Goal: Task Accomplishment & Management: Use online tool/utility

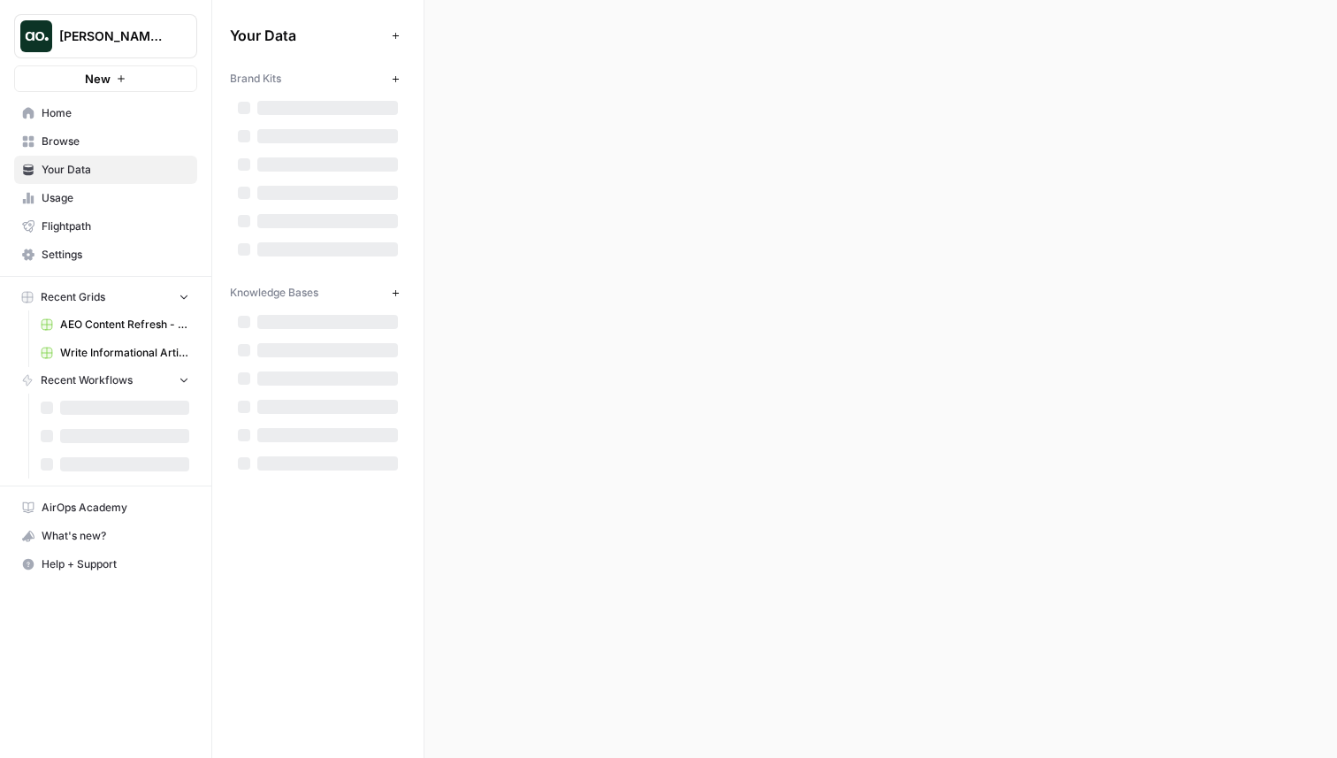
click at [123, 77] on icon "button" at bounding box center [121, 78] width 11 height 11
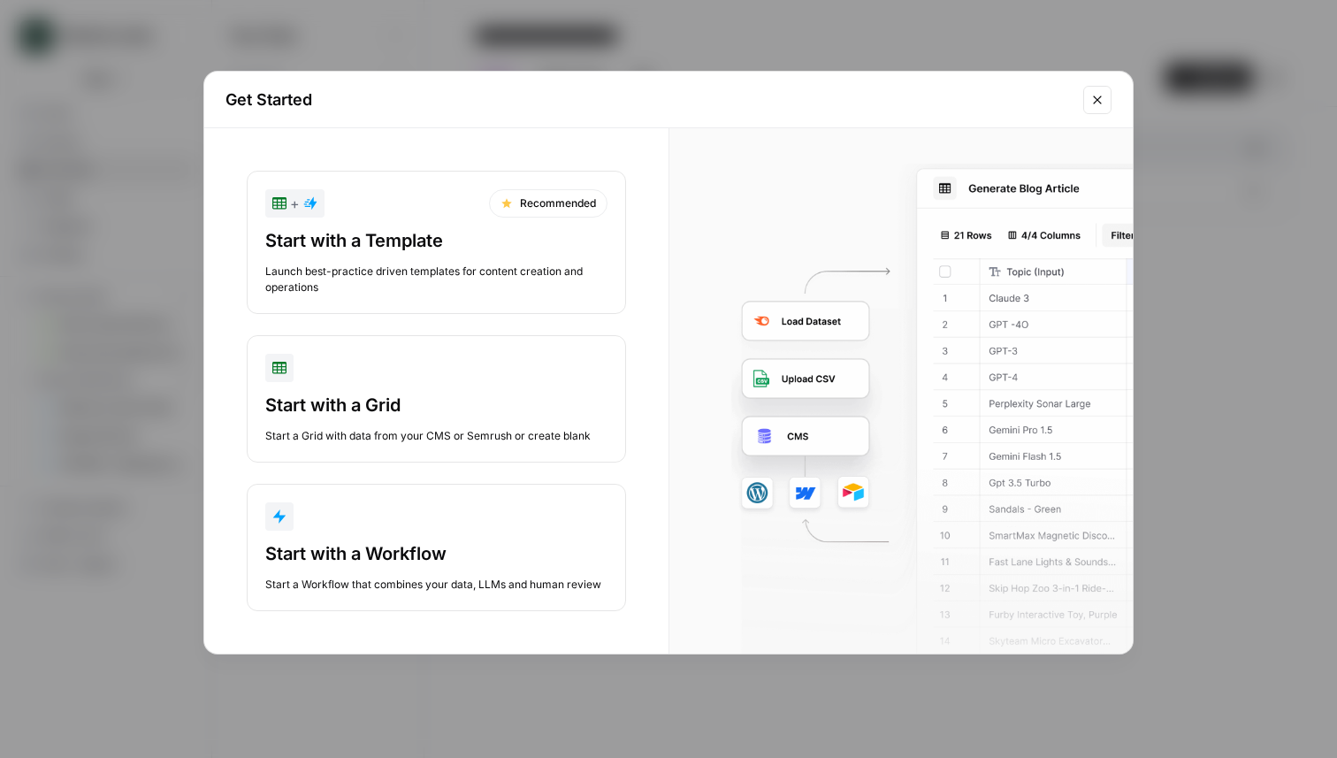
click at [395, 395] on div "Start with a Grid" at bounding box center [436, 405] width 342 height 25
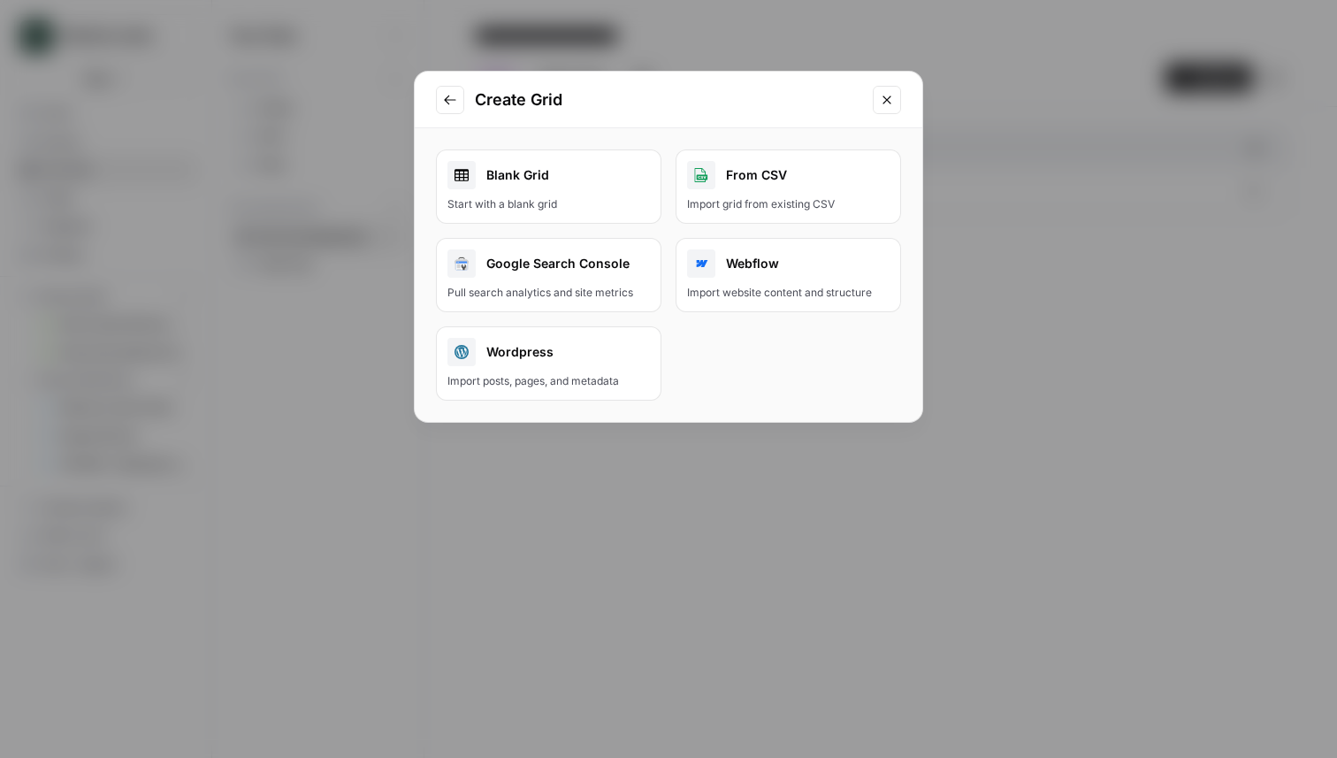
click at [555, 180] on div "Blank Grid" at bounding box center [549, 175] width 203 height 28
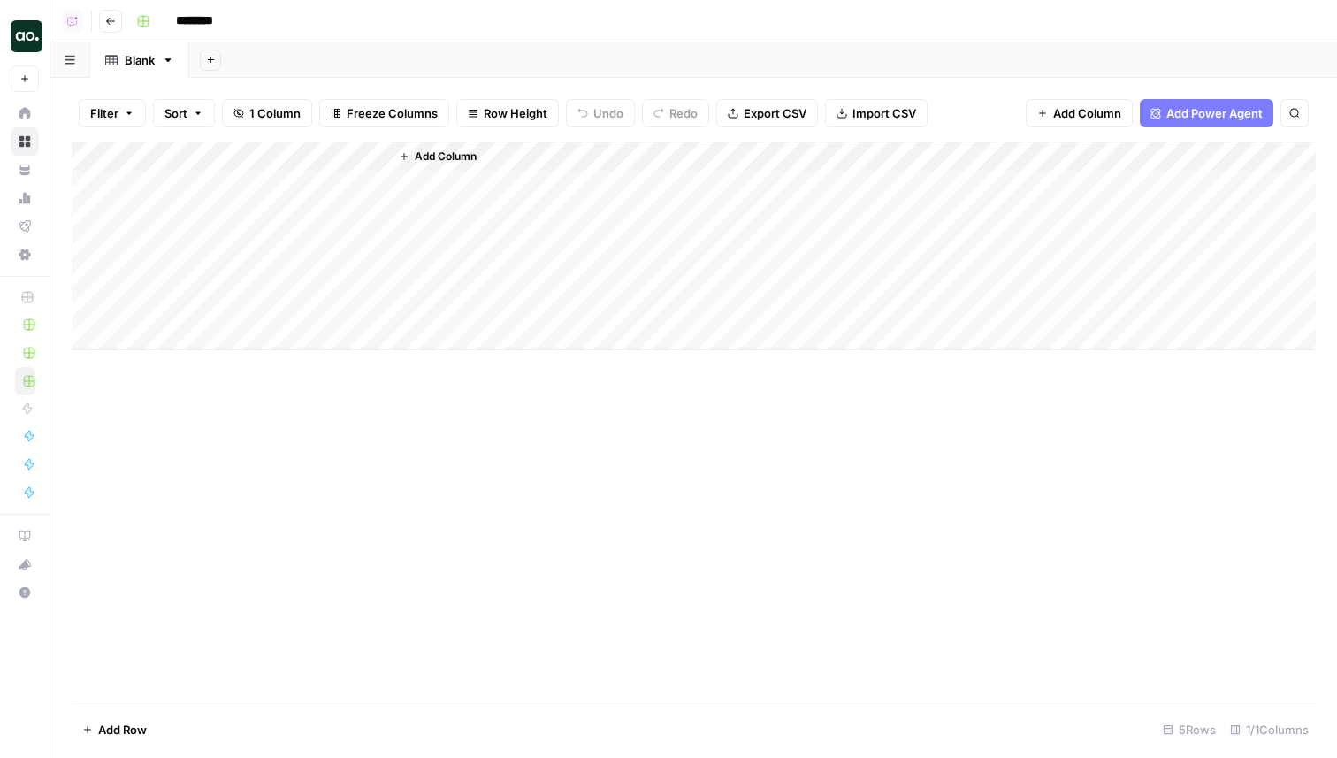
click at [307, 182] on div "Add Column" at bounding box center [694, 246] width 1245 height 209
click at [423, 163] on span "Add Column" at bounding box center [446, 157] width 62 height 16
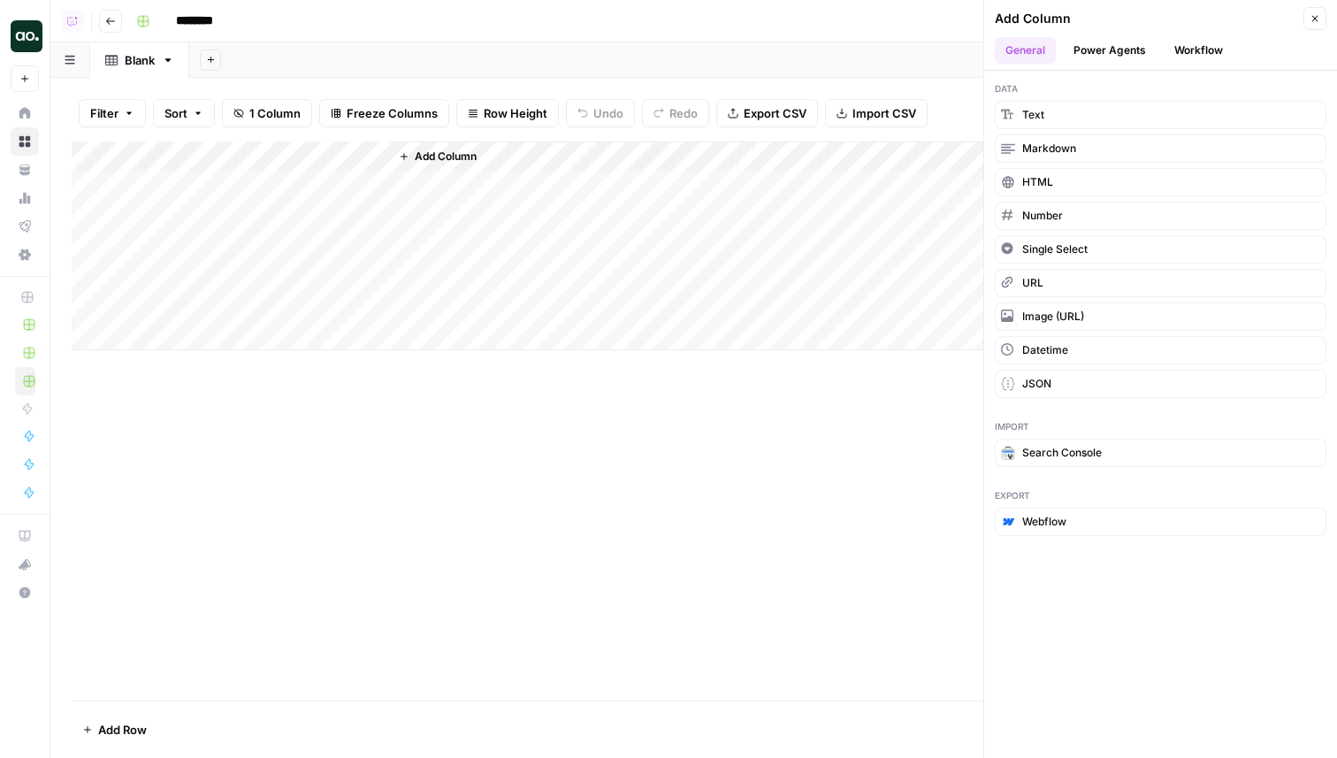
click at [1093, 57] on button "Power Agents" at bounding box center [1110, 50] width 94 height 27
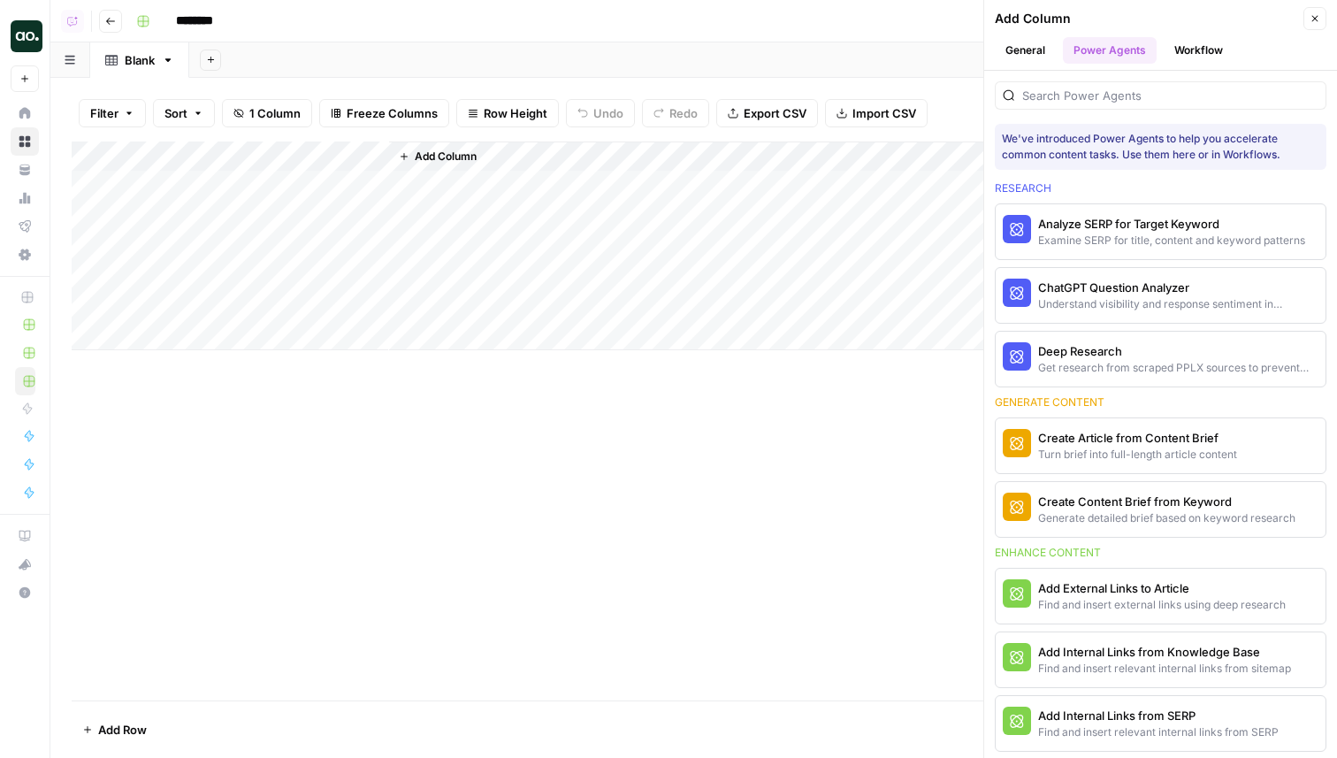
click at [1202, 59] on button "Workflow" at bounding box center [1199, 50] width 70 height 27
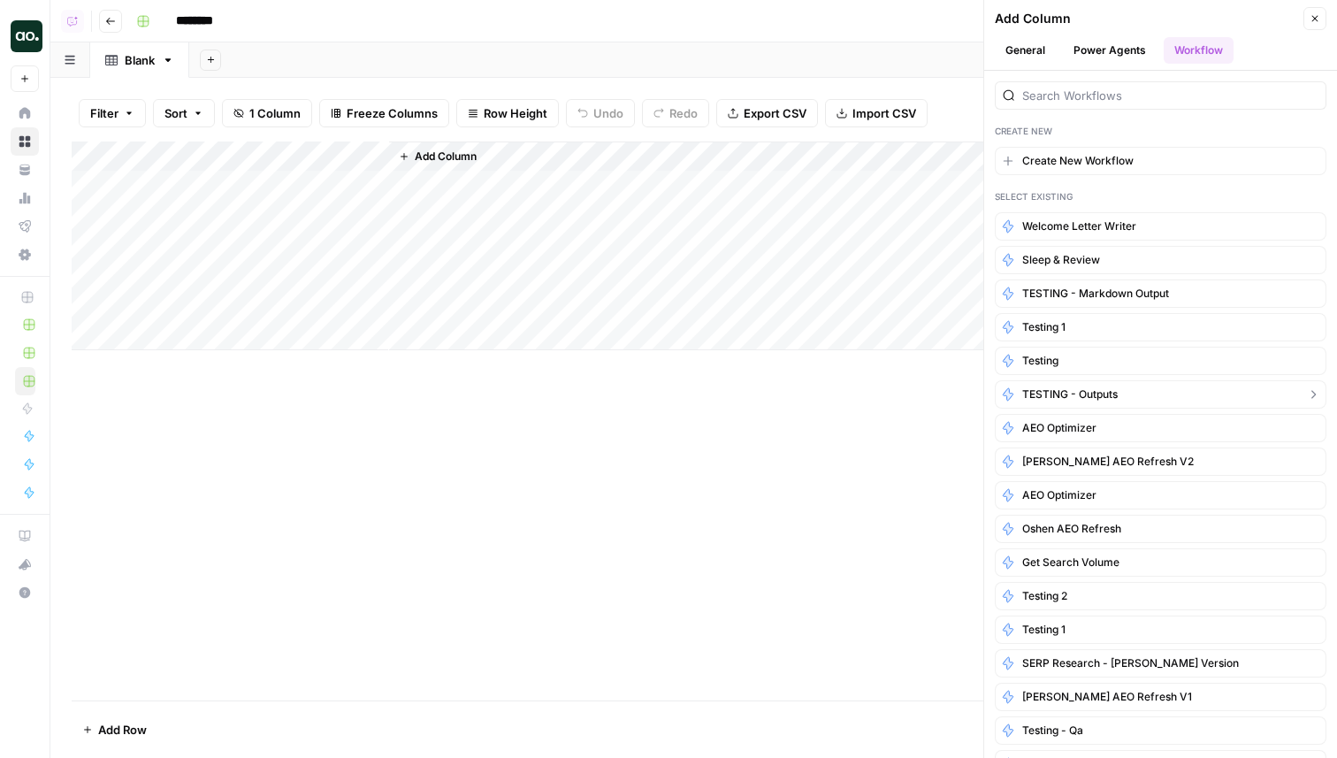
click at [1086, 400] on span "TESTING - outputs" at bounding box center [1071, 395] width 96 height 16
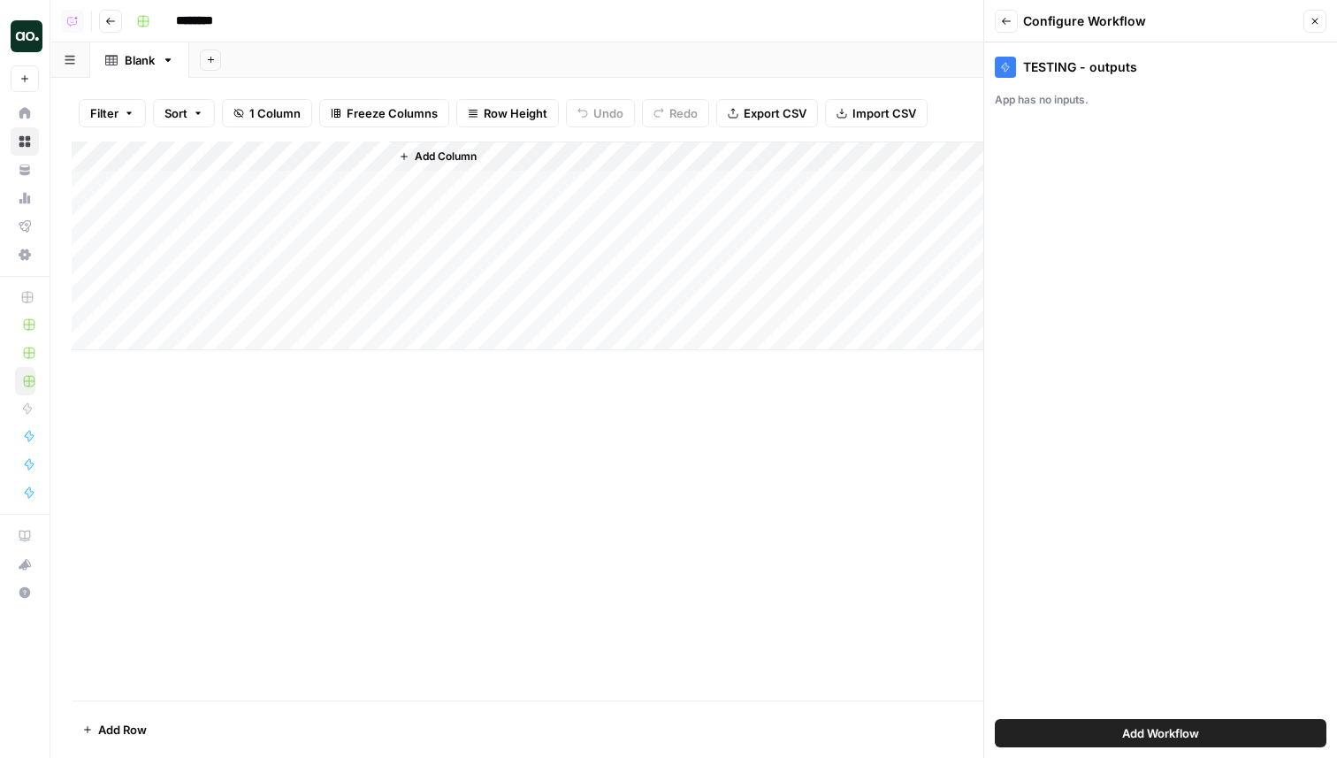
click at [1080, 726] on button "Add Workflow" at bounding box center [1161, 733] width 332 height 28
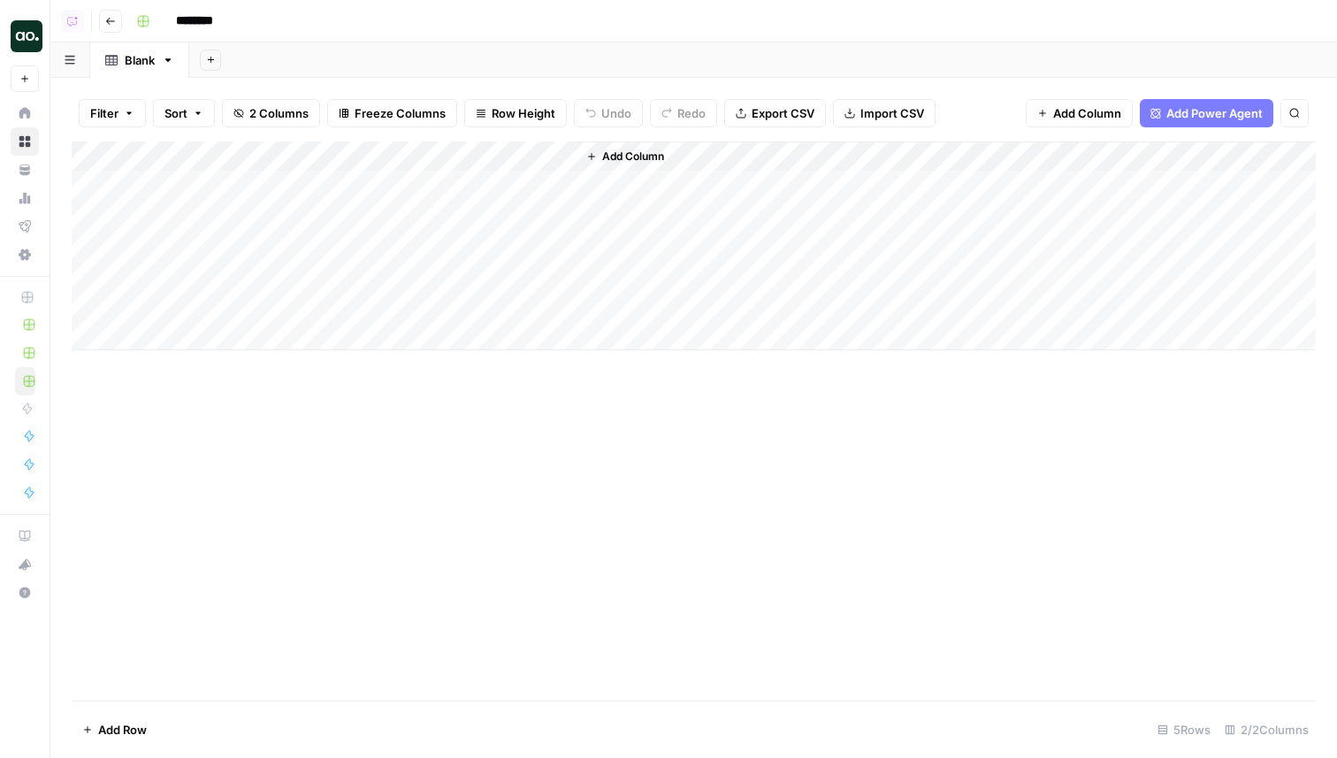
click at [336, 613] on div "Add Column" at bounding box center [694, 421] width 1245 height 559
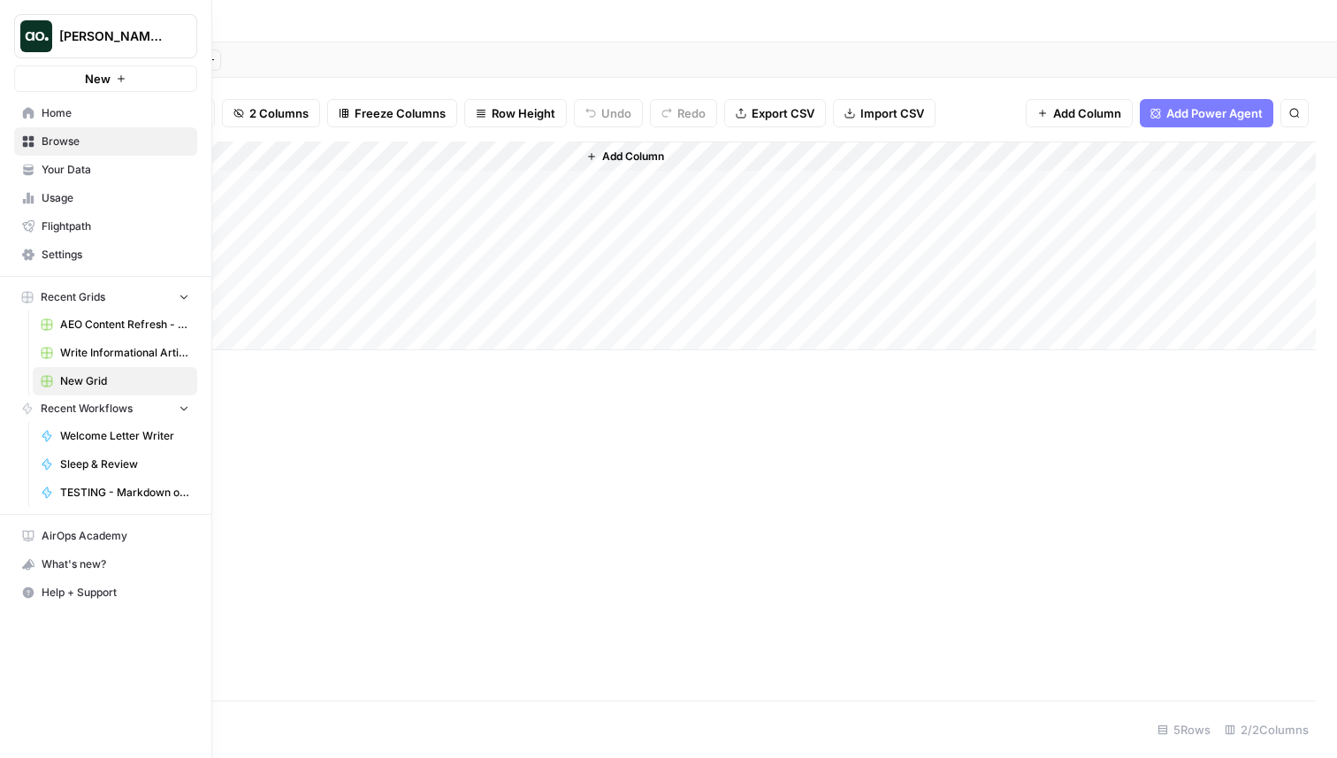
click at [45, 112] on span "Home" at bounding box center [116, 113] width 148 height 16
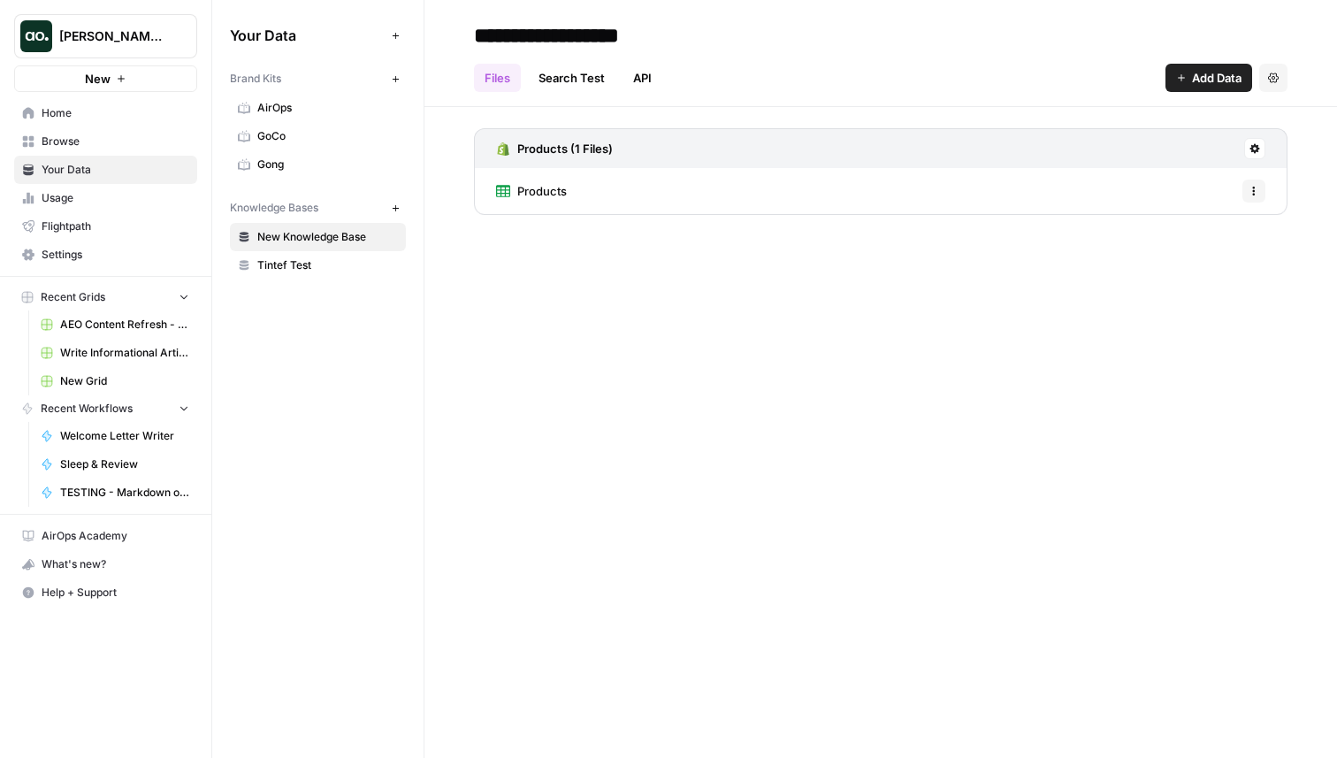
click at [104, 38] on span "[PERSON_NAME] testing" at bounding box center [112, 36] width 107 height 18
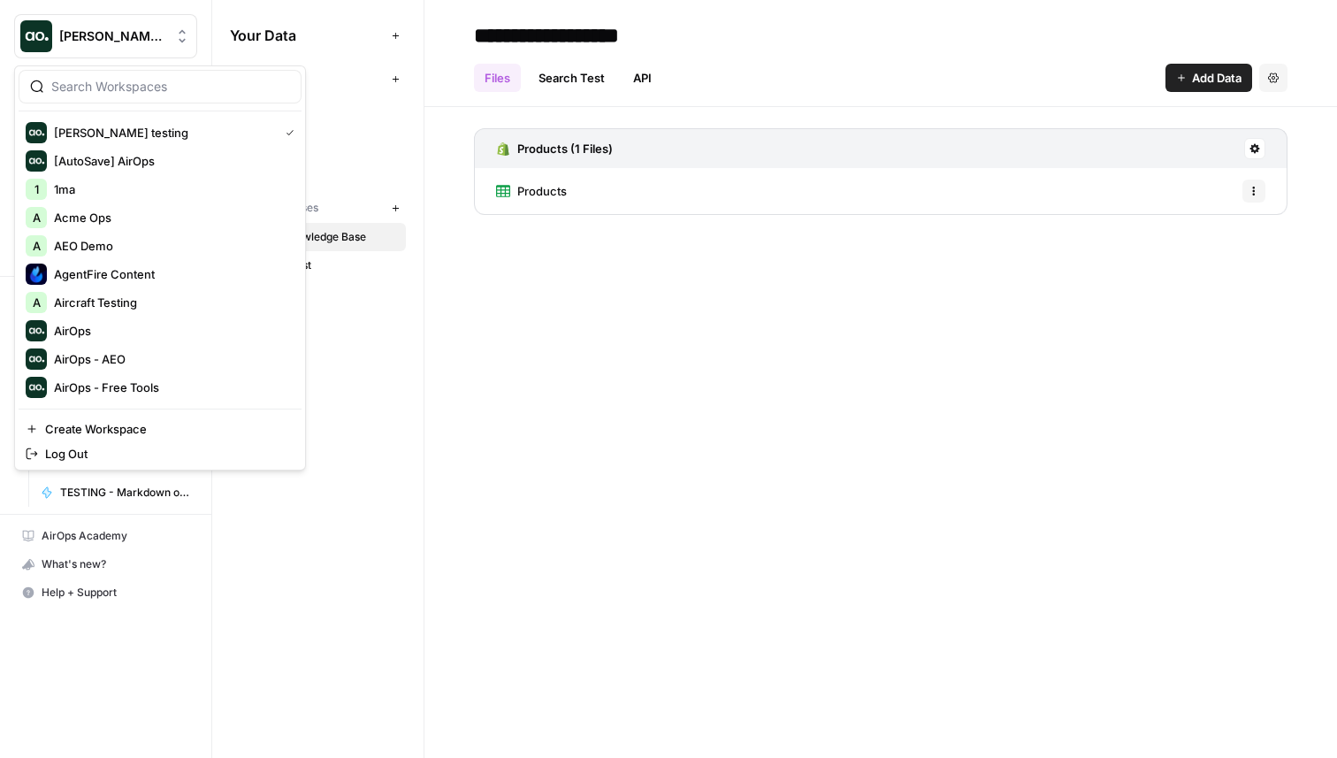
click at [343, 436] on div "Your Data Add Data Brand Kits New AirOps GoCo Gong Knowledge Bases New New Know…" at bounding box center [317, 379] width 211 height 758
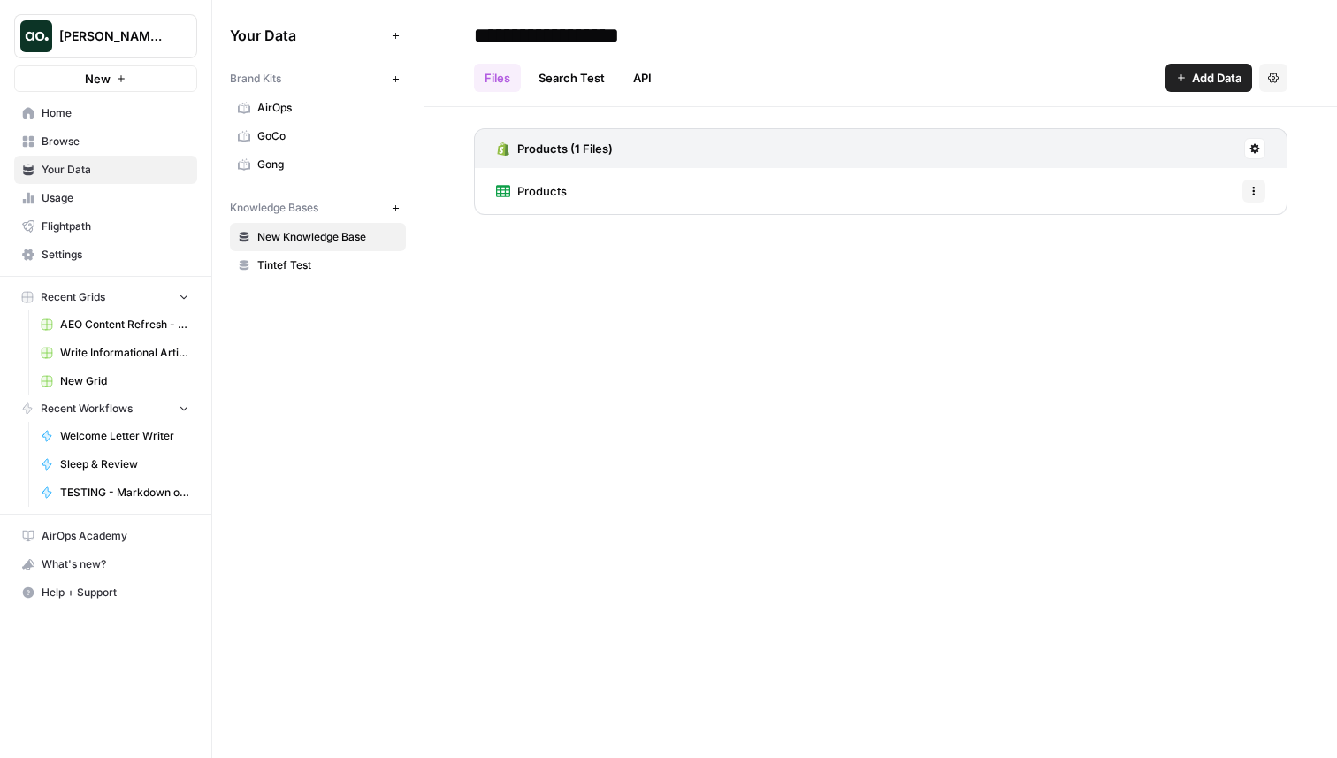
click at [151, 25] on button "[PERSON_NAME] testing" at bounding box center [105, 36] width 183 height 44
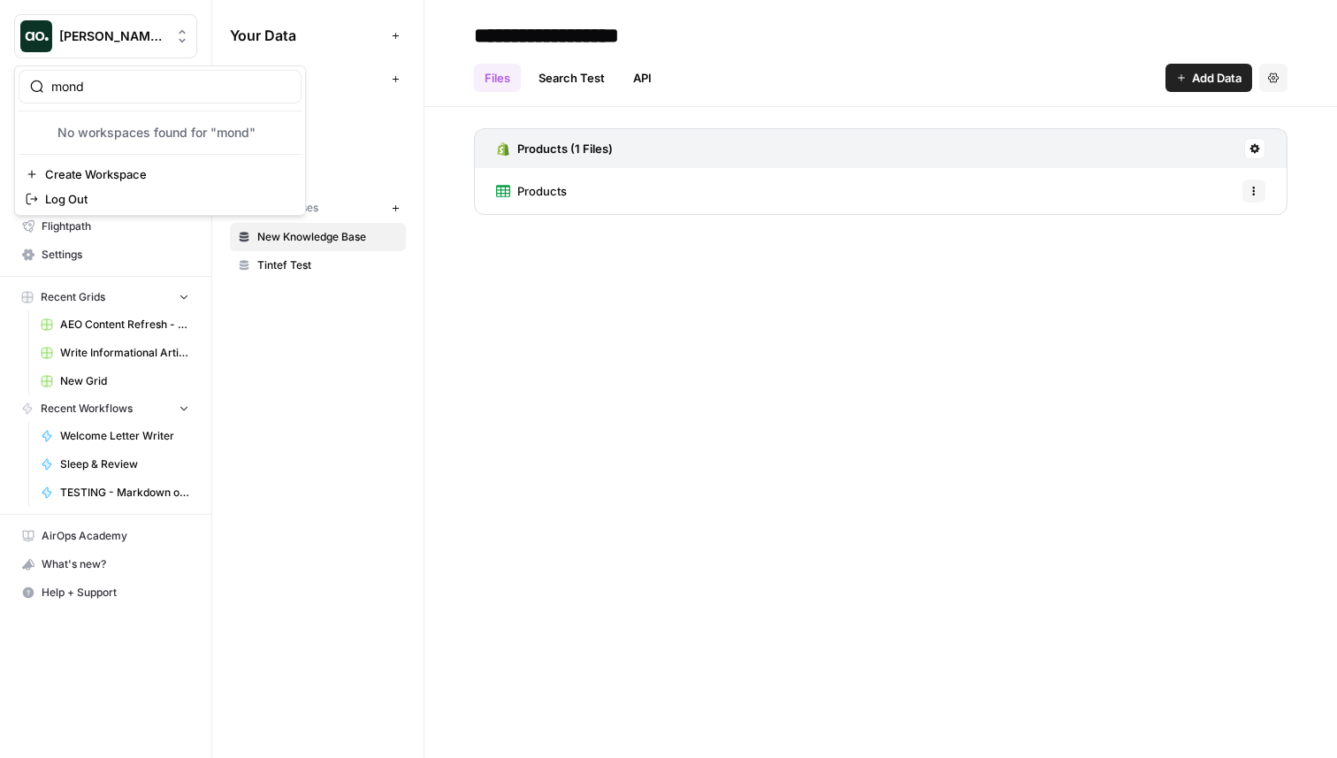
type input "mond"
click at [96, 126] on span "[DATE][DOMAIN_NAME]" at bounding box center [171, 133] width 234 height 18
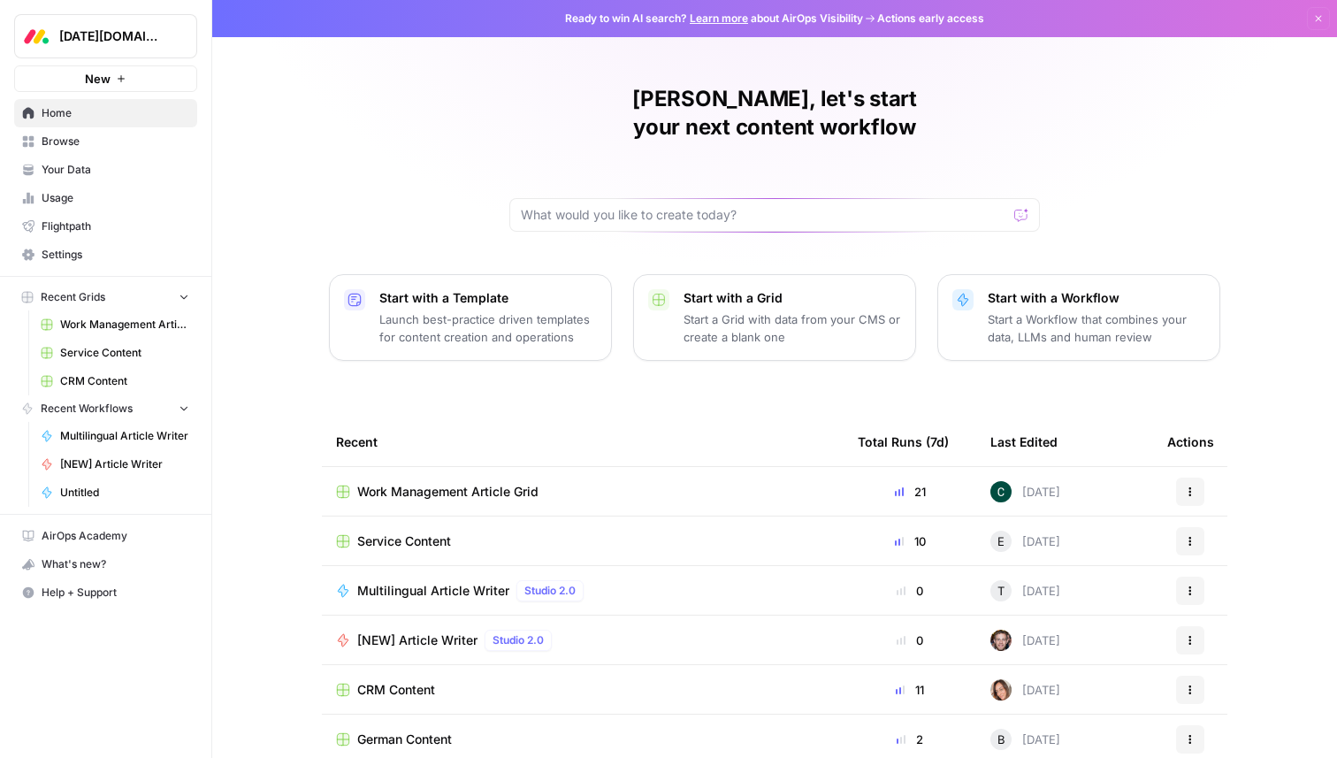
click at [125, 172] on span "Your Data" at bounding box center [116, 170] width 148 height 16
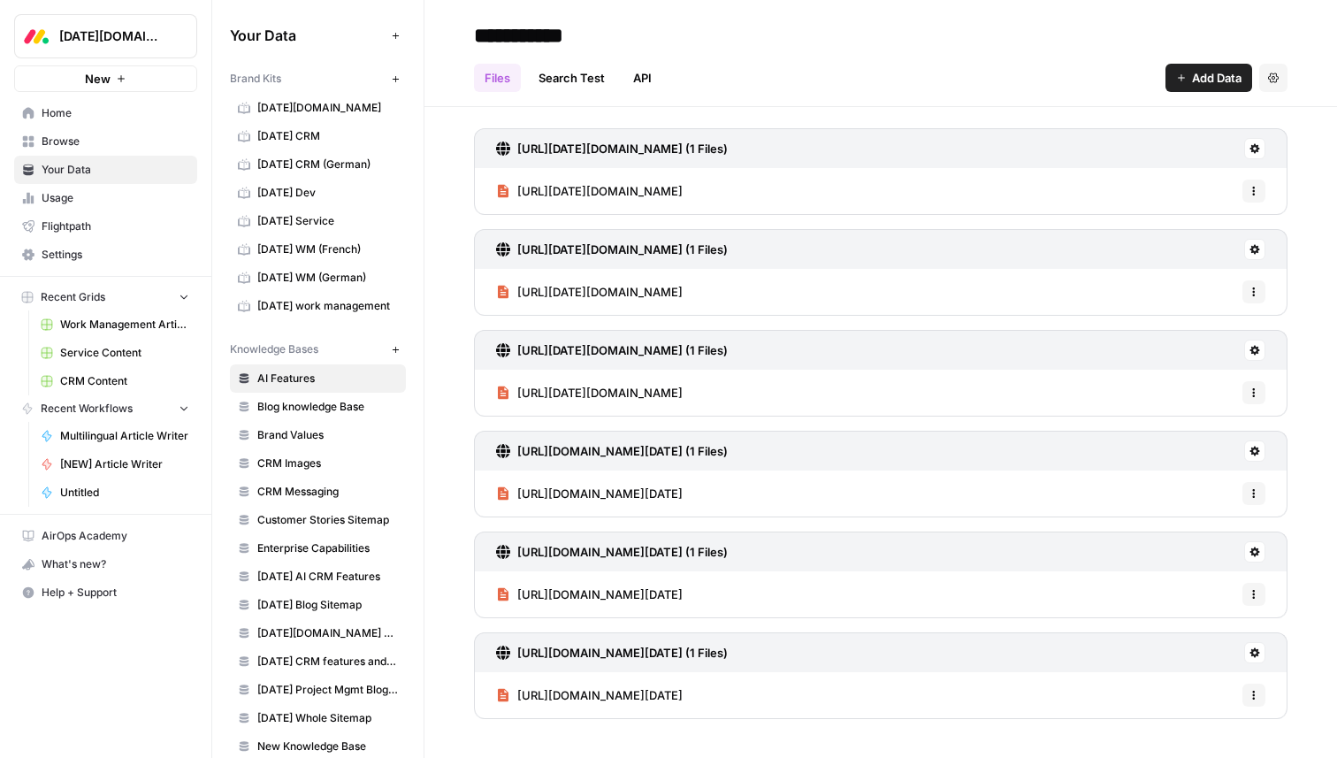
click at [78, 27] on span "[DATE][DOMAIN_NAME]" at bounding box center [112, 36] width 107 height 18
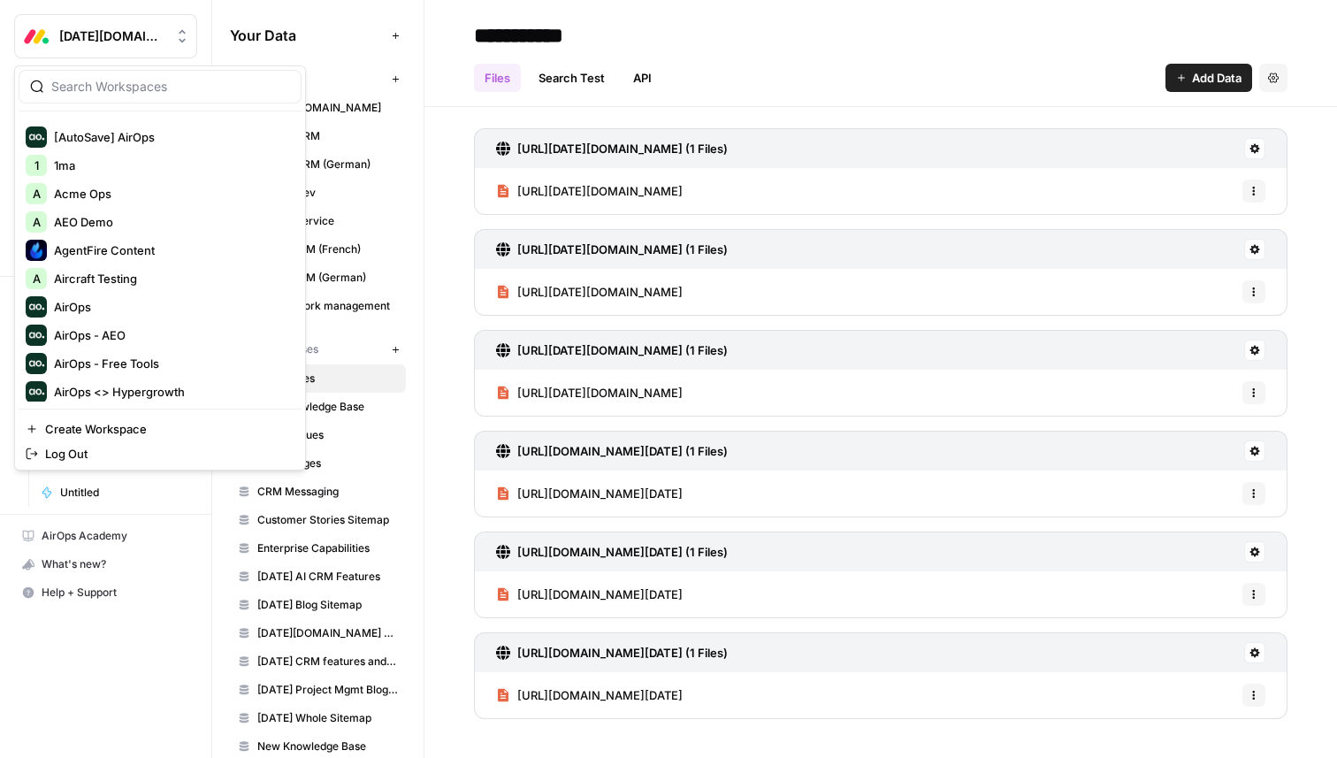
scroll to position [30, 0]
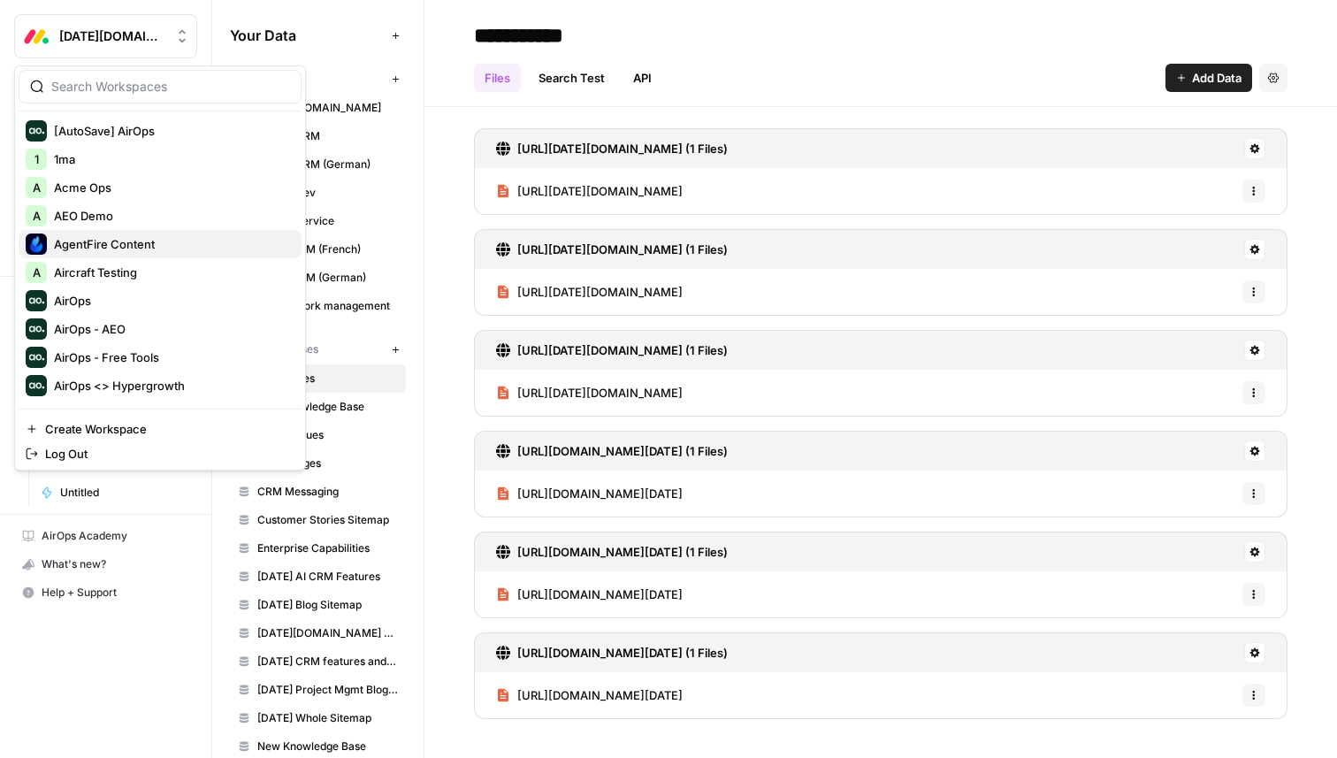
click at [148, 230] on button "AgentFire Content" at bounding box center [160, 244] width 283 height 28
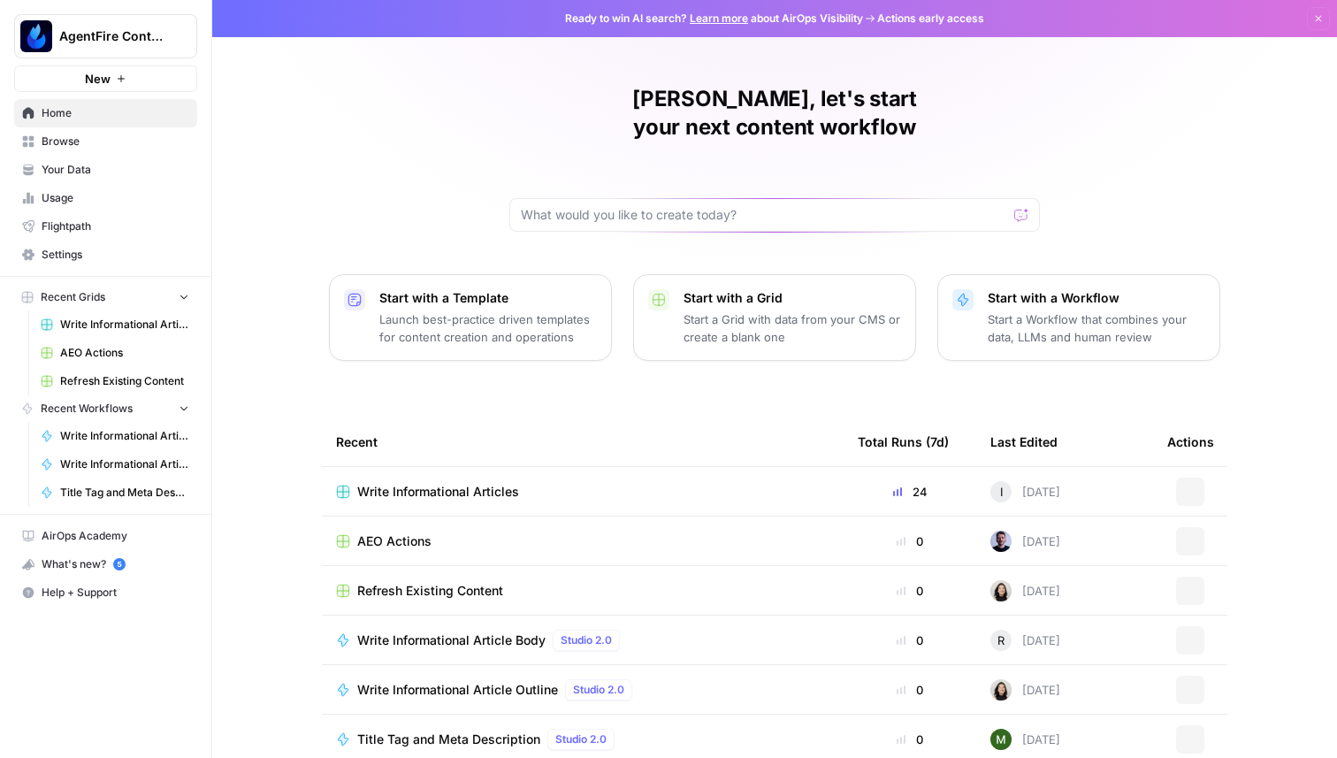
click at [98, 171] on span "Your Data" at bounding box center [116, 170] width 148 height 16
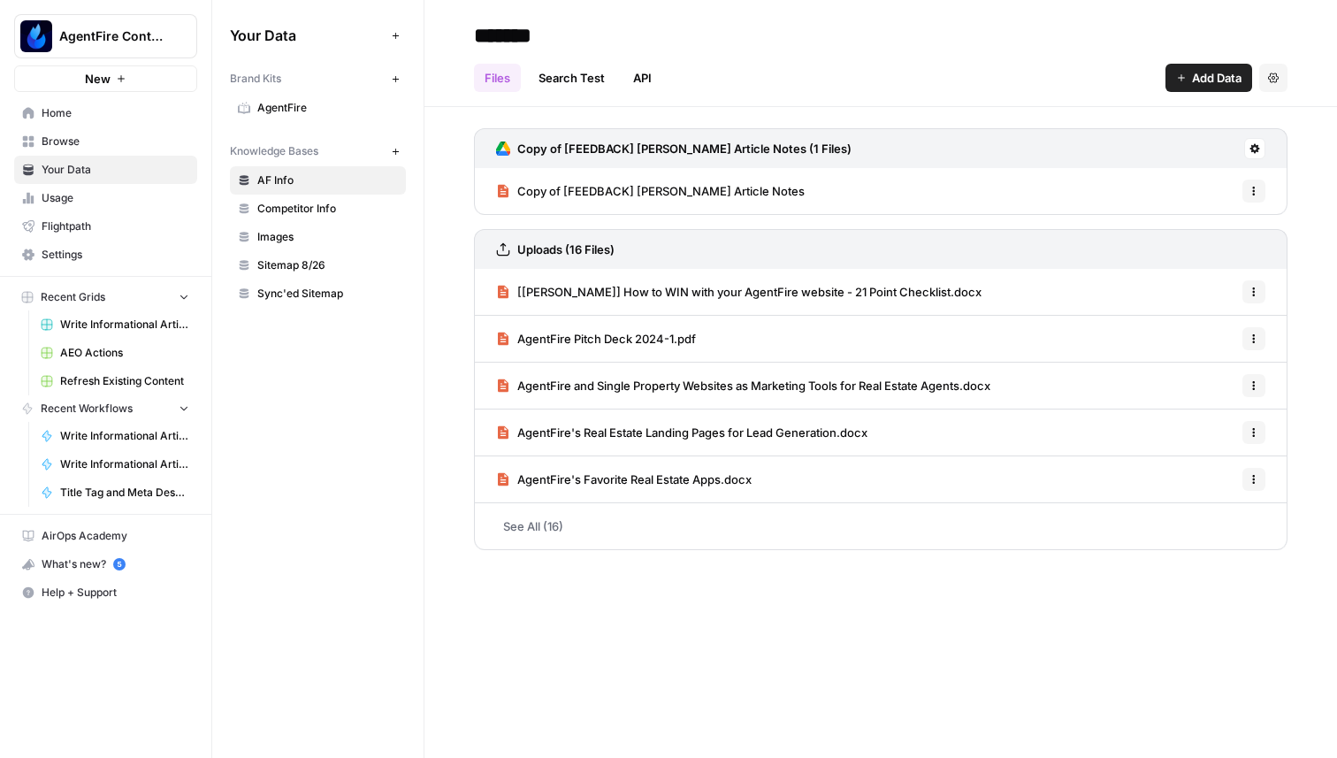
click at [56, 46] on button "AgentFire Content" at bounding box center [105, 36] width 183 height 44
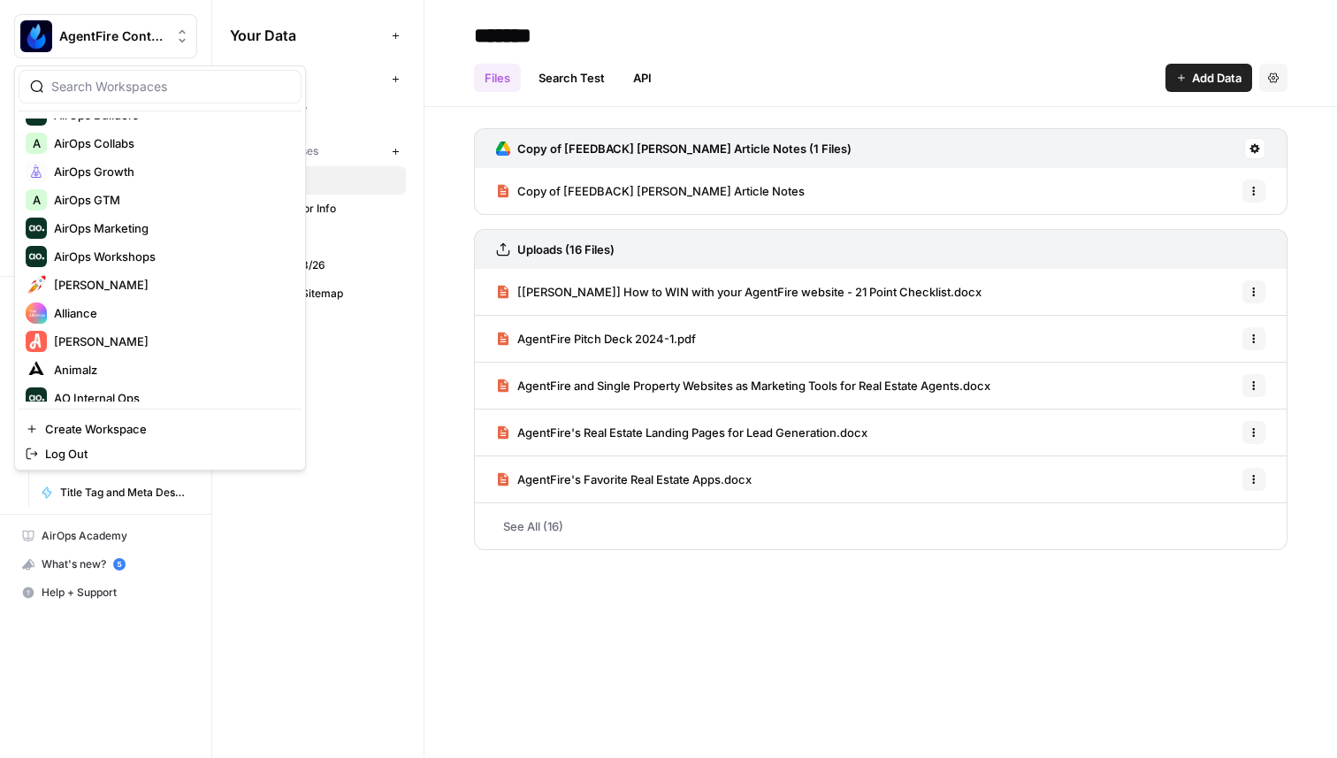
scroll to position [333, 0]
